Goal: Task Accomplishment & Management: Manage account settings

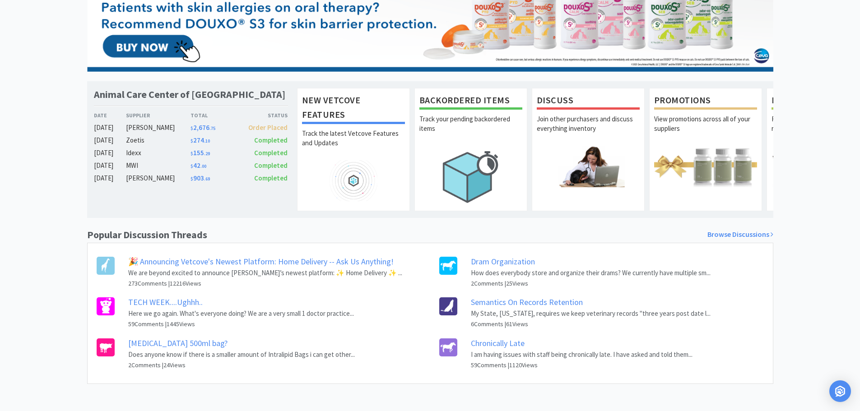
scroll to position [127, 0]
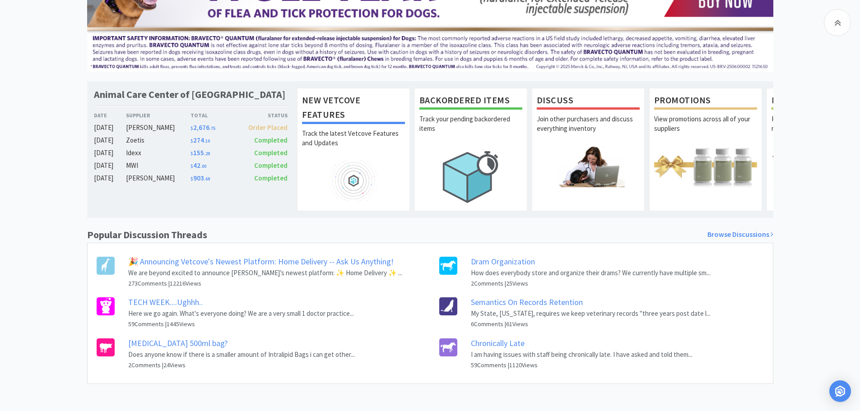
click at [576, 301] on link "Semantics On Records Retention" at bounding box center [527, 302] width 112 height 10
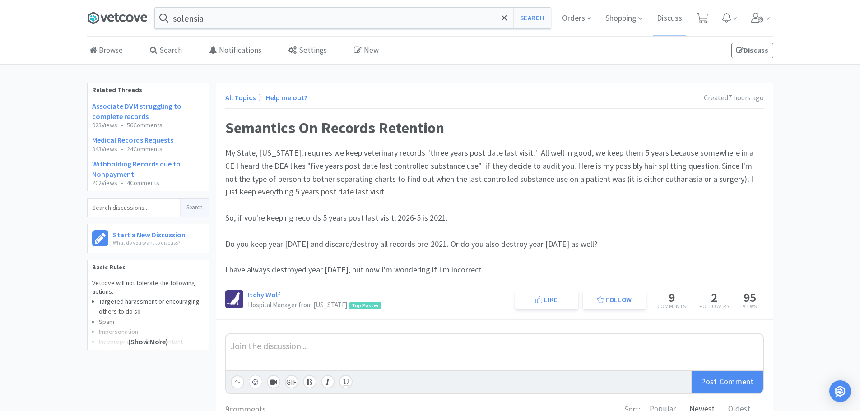
click at [108, 12] on icon at bounding box center [117, 18] width 61 height 14
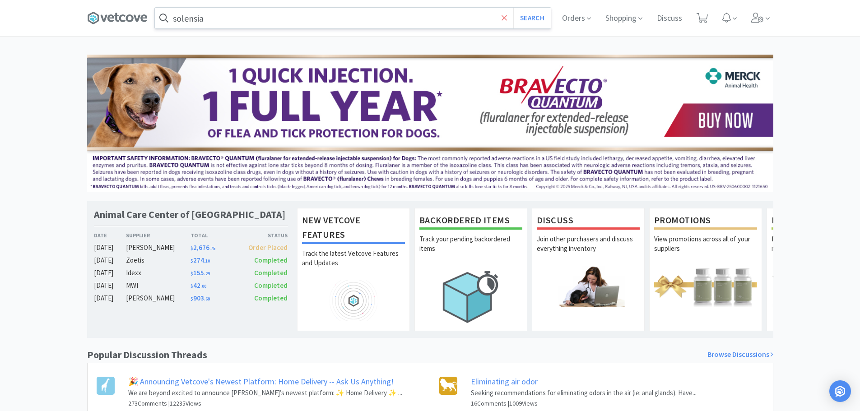
click at [503, 16] on icon at bounding box center [505, 18] width 6 height 9
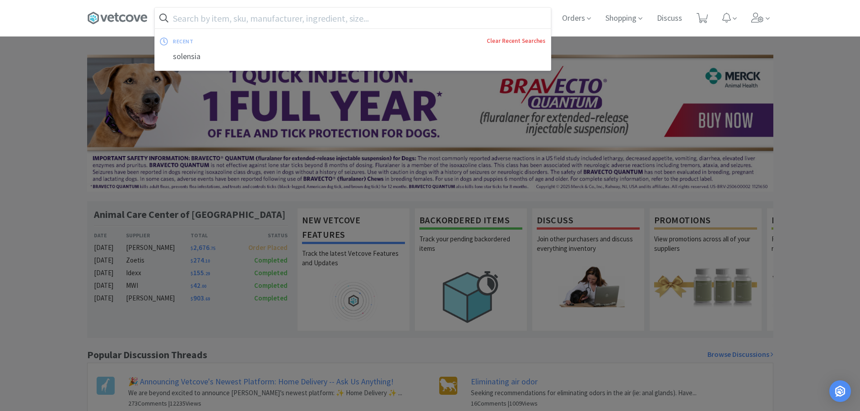
click at [510, 39] on link "Clear Recent Searches" at bounding box center [516, 41] width 59 height 8
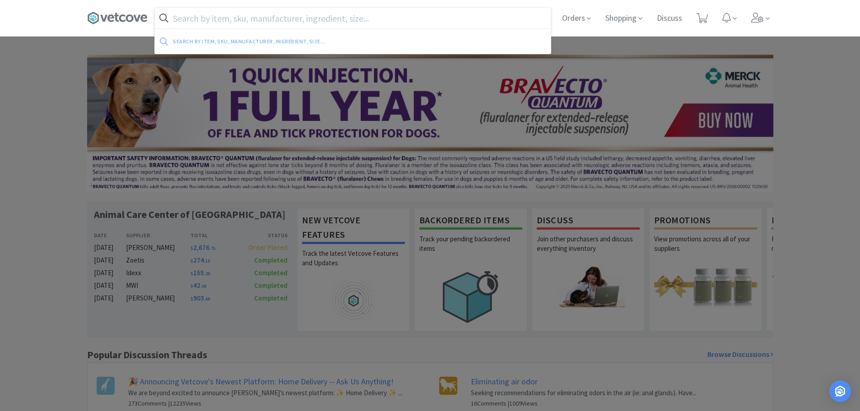
click at [0, 100] on div at bounding box center [430, 205] width 860 height 411
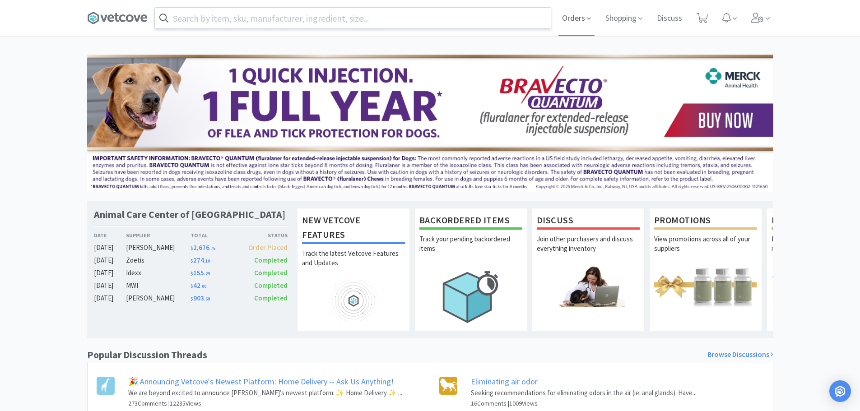
click at [577, 23] on span "Orders" at bounding box center [577, 18] width 36 height 36
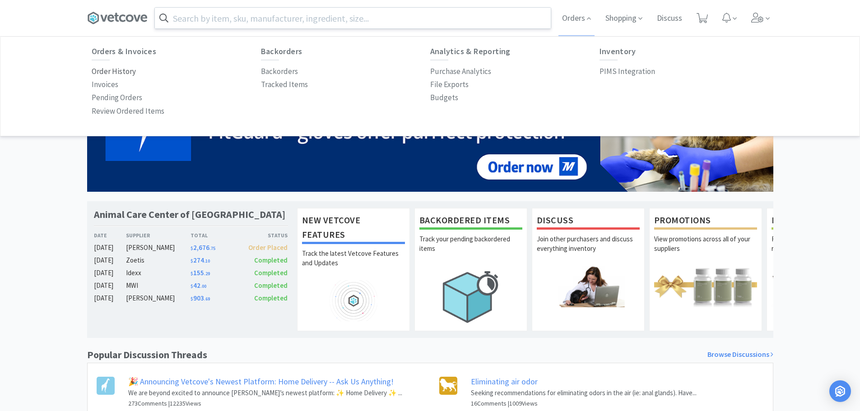
click at [109, 72] on p "Order History" at bounding box center [114, 71] width 44 height 12
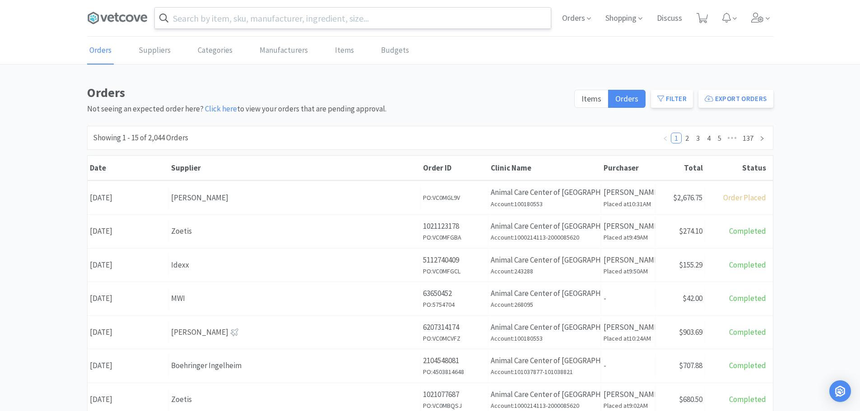
click at [115, 10] on span at bounding box center [121, 18] width 68 height 36
